Goal: Navigation & Orientation: Go to known website

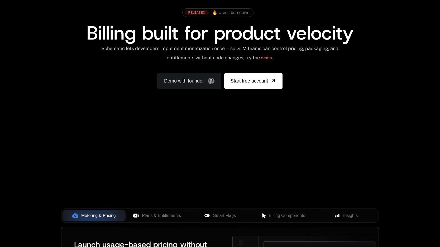
scroll to position [32, 0]
